Goal: Navigation & Orientation: Go to known website

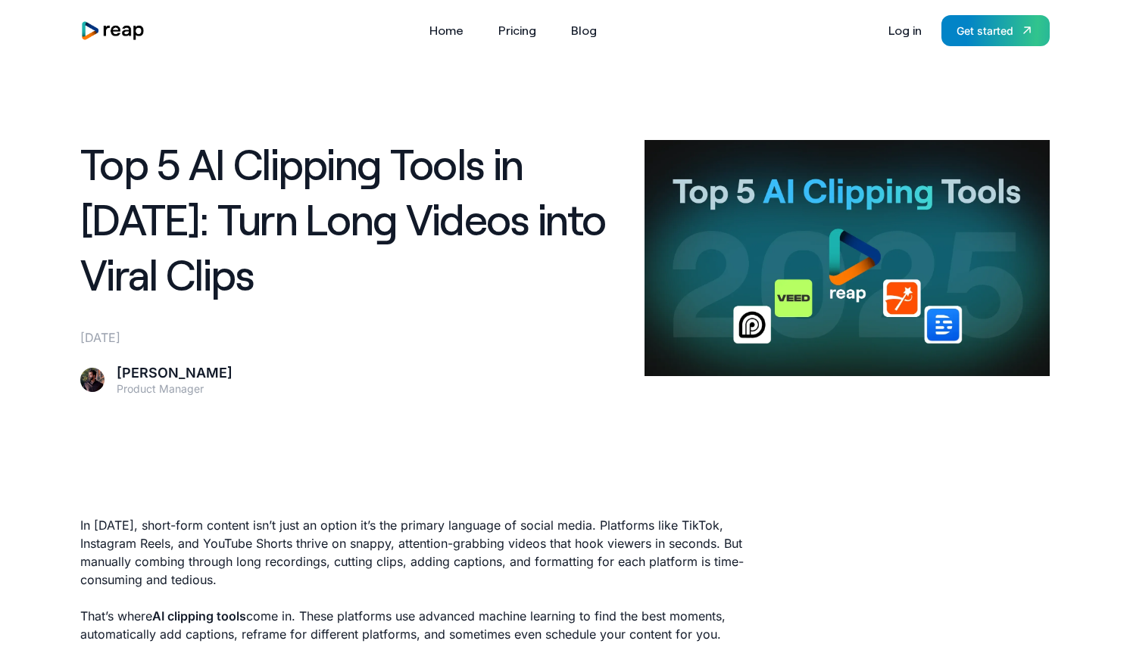
click at [126, 36] on img "home" at bounding box center [112, 30] width 65 height 20
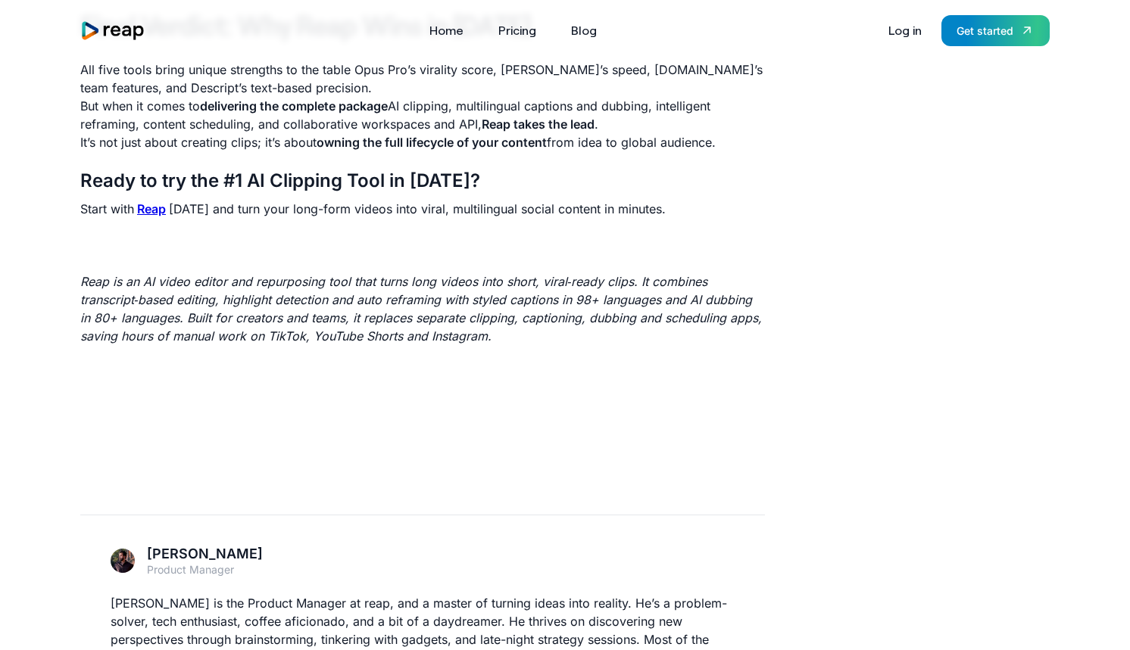
scroll to position [5452, 0]
